Goal: Task Accomplishment & Management: Complete application form

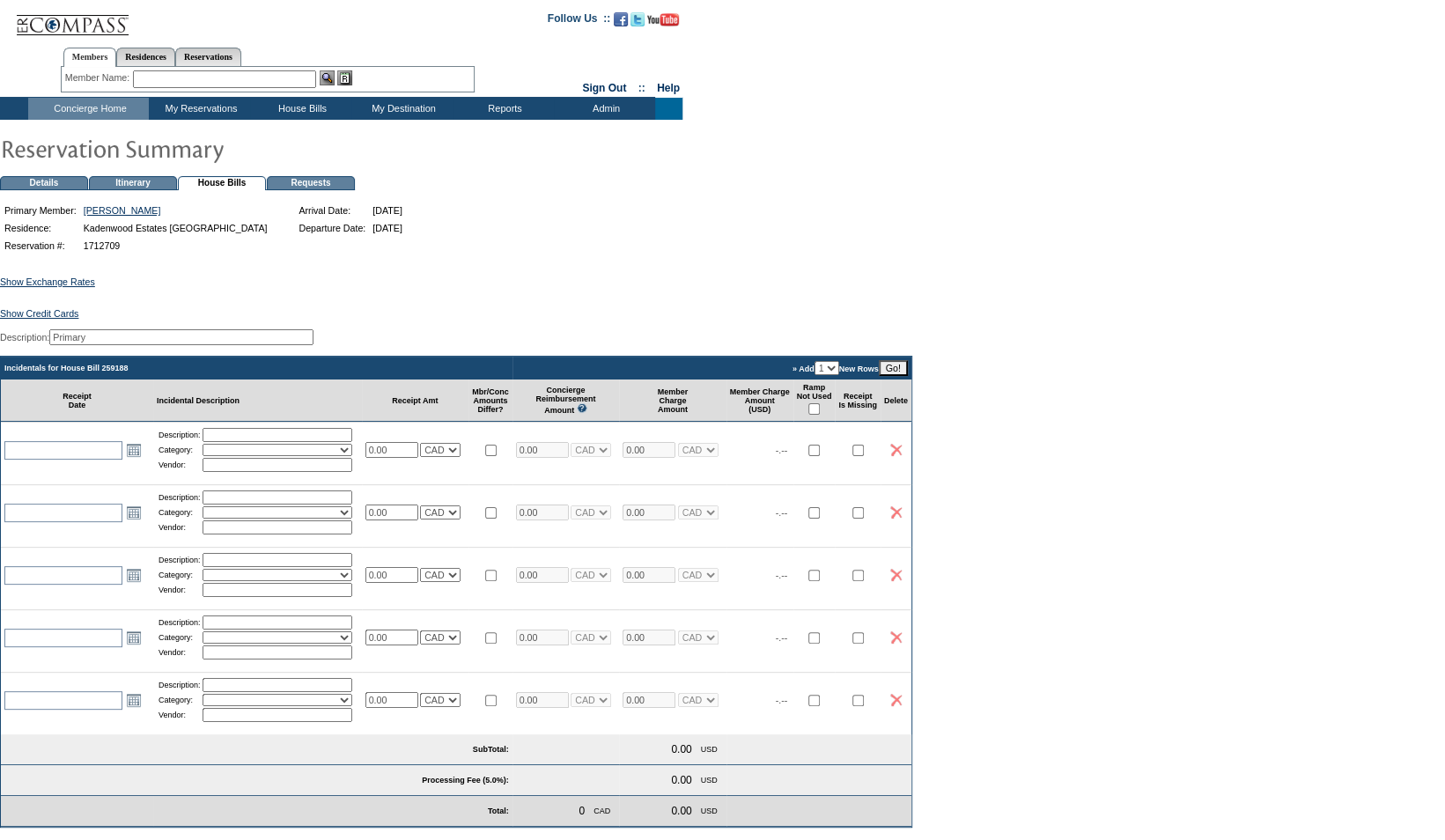
click at [820, 415] on input "checkbox" at bounding box center [814, 409] width 12 height 12
checkbox input "true"
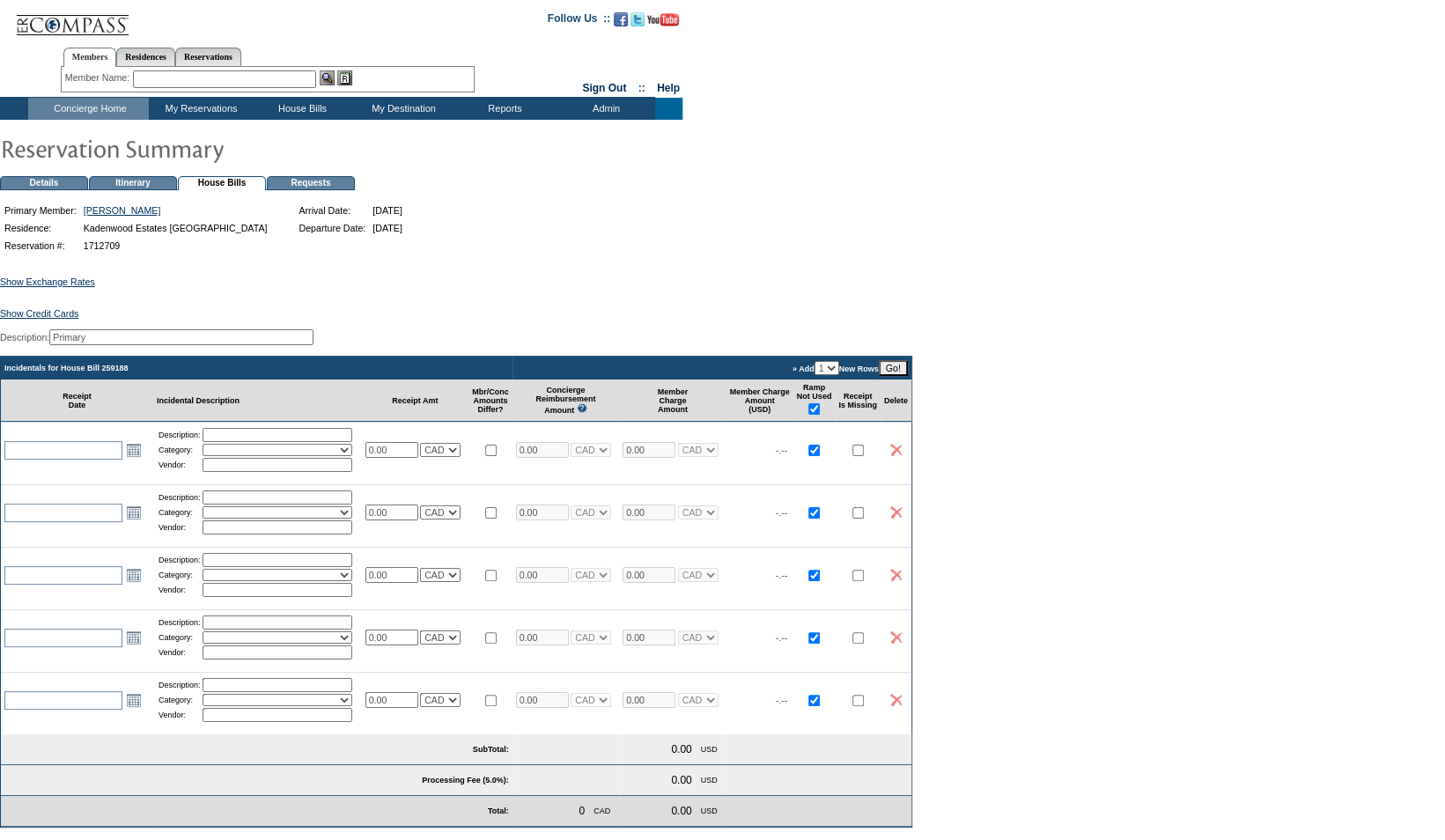
checkbox input "true"
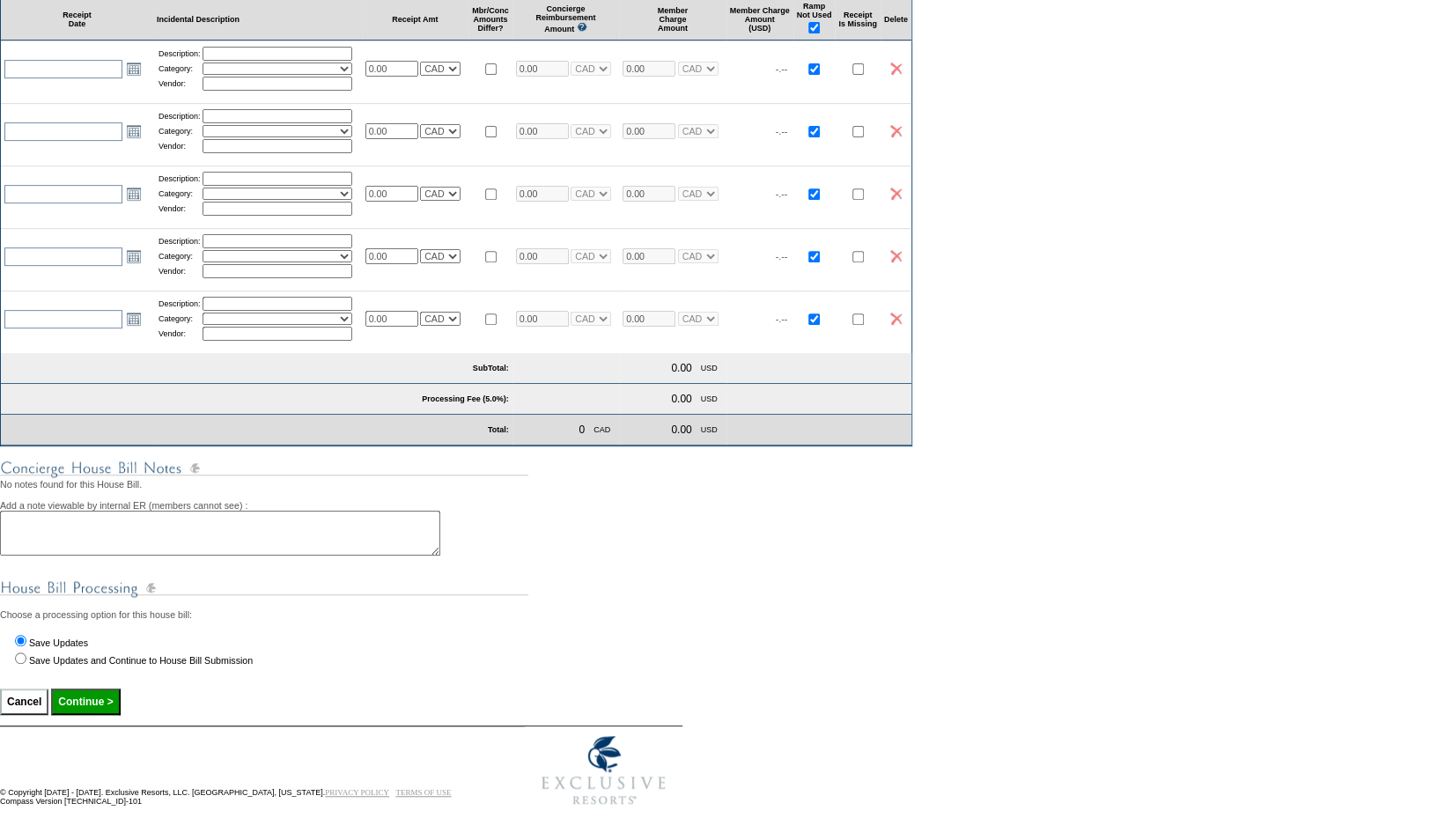
click at [91, 710] on input "Continue >" at bounding box center [85, 702] width 69 height 27
type input "Processing..."
